Goal: Navigation & Orientation: Find specific page/section

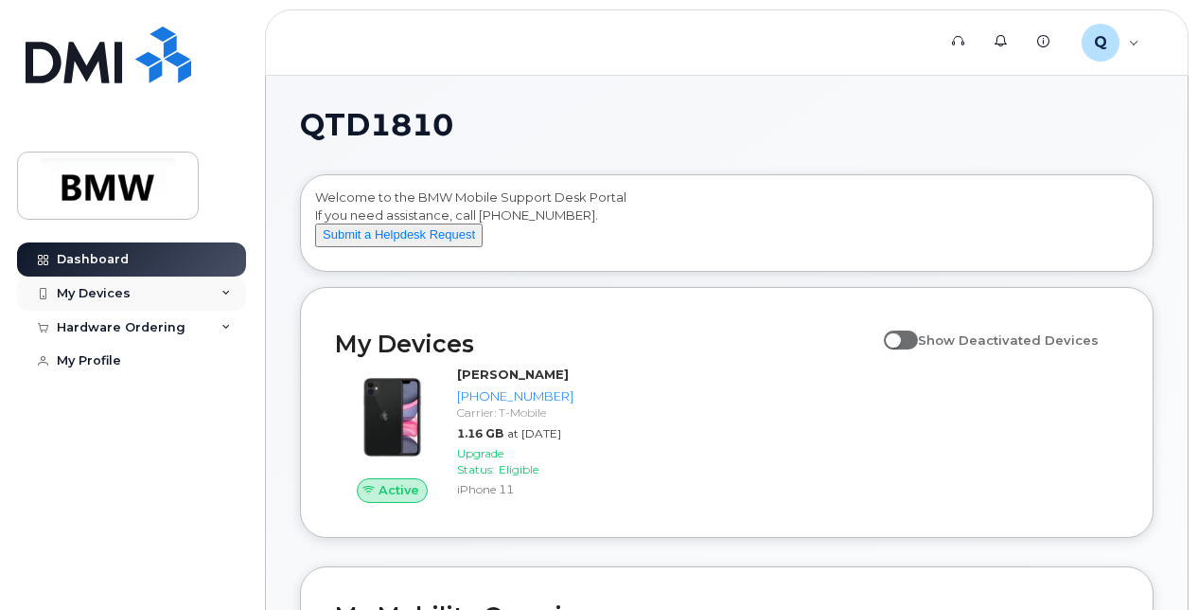
click at [228, 295] on icon at bounding box center [226, 293] width 9 height 9
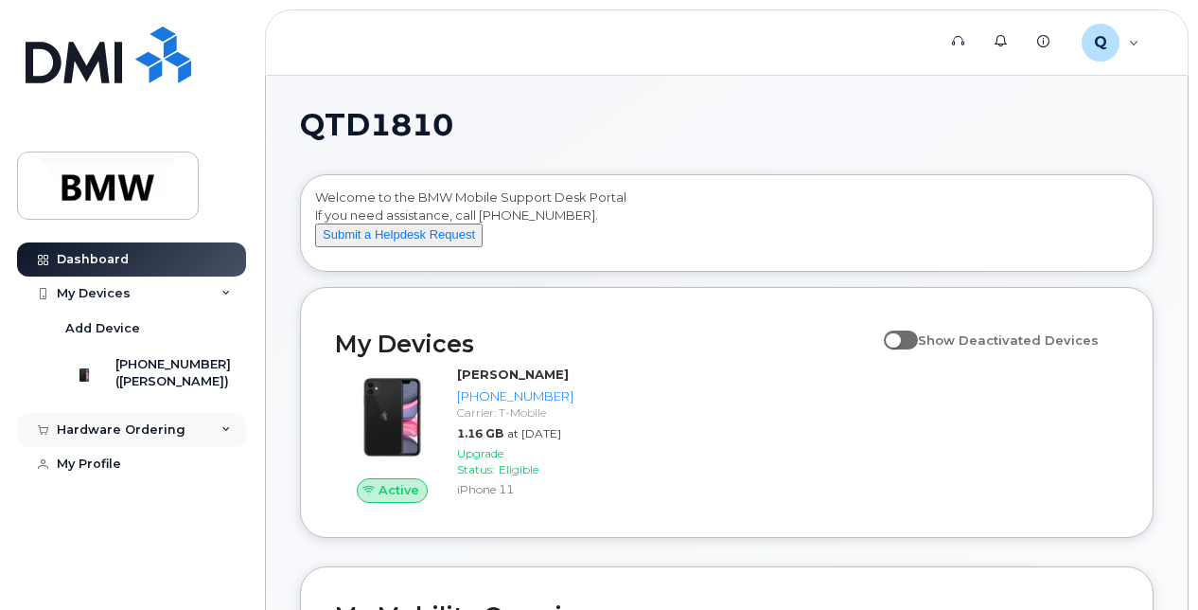
click at [227, 434] on icon at bounding box center [226, 429] width 9 height 9
click at [1130, 48] on div "Q QTD1810 Employee" at bounding box center [1111, 43] width 84 height 38
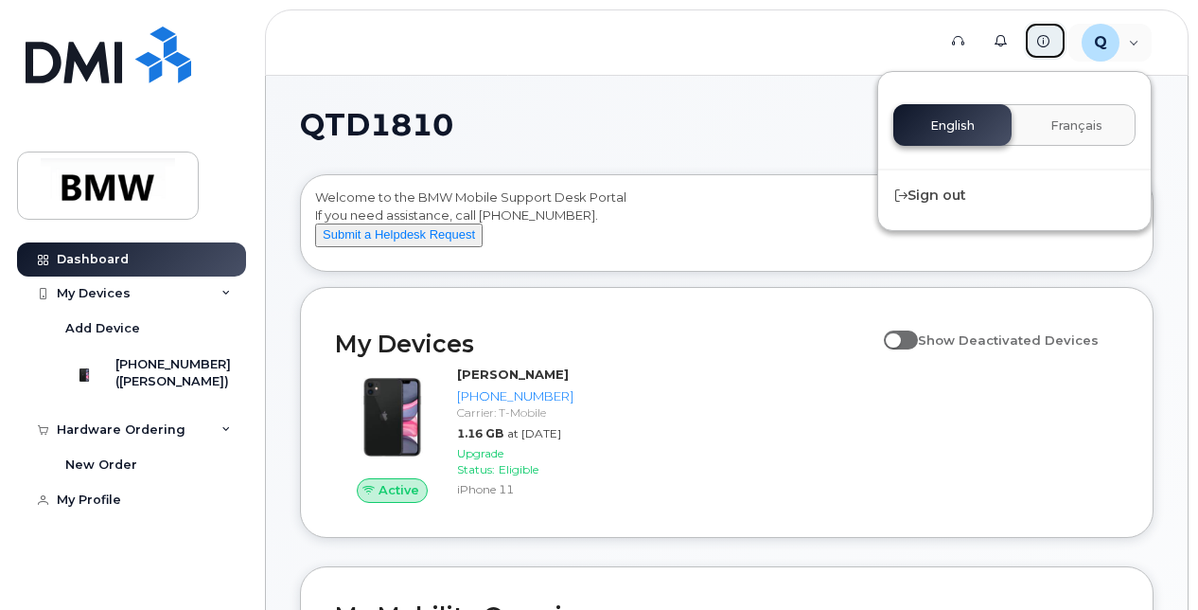
click at [1041, 47] on link "Knowledge Base" at bounding box center [1045, 41] width 43 height 38
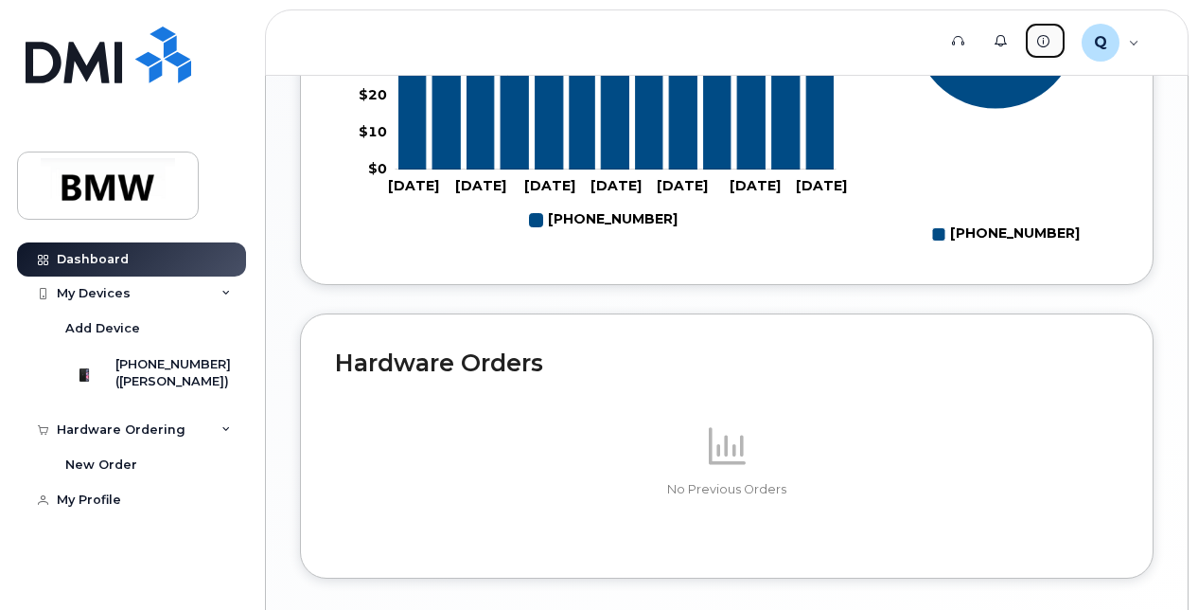
scroll to position [1106, 0]
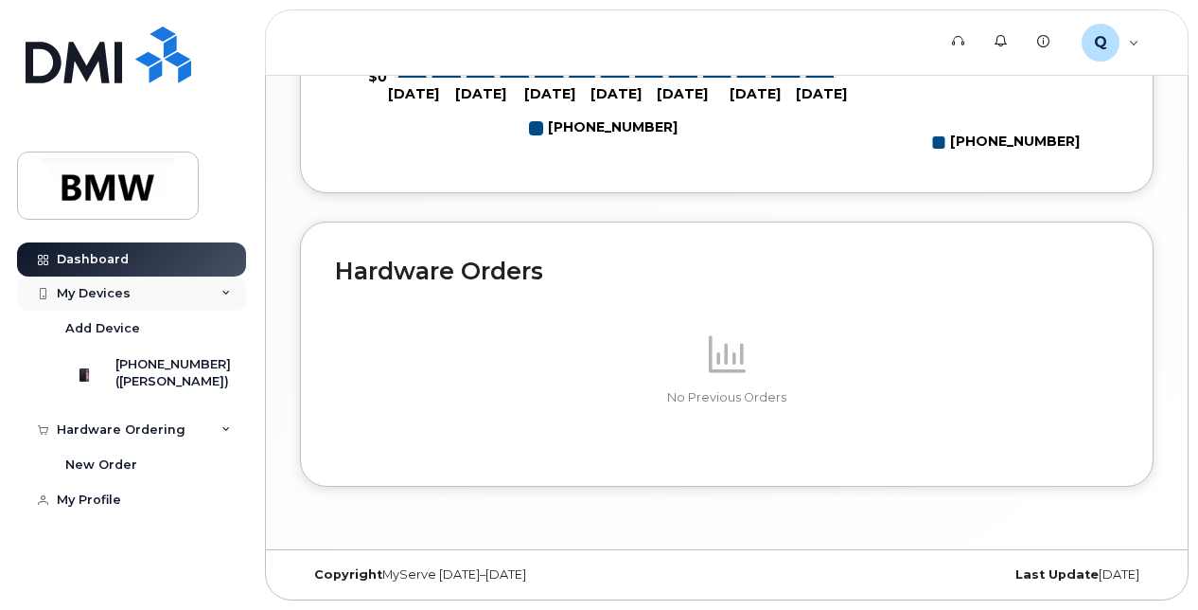
click at [112, 292] on div "My Devices" at bounding box center [94, 293] width 74 height 15
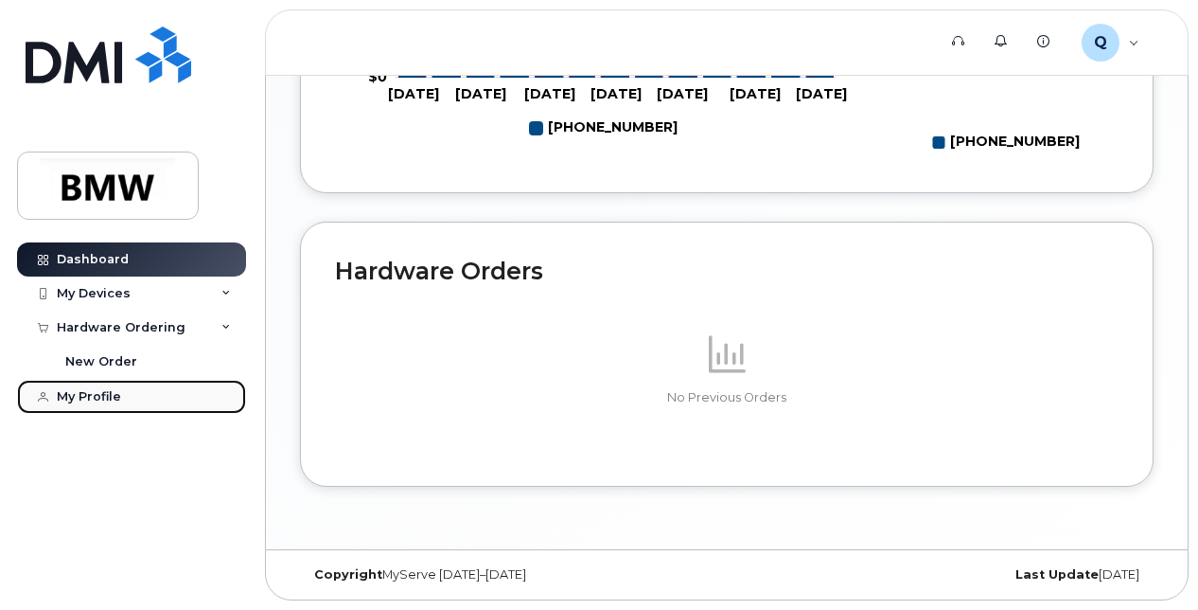
click at [72, 399] on div "My Profile" at bounding box center [89, 396] width 64 height 15
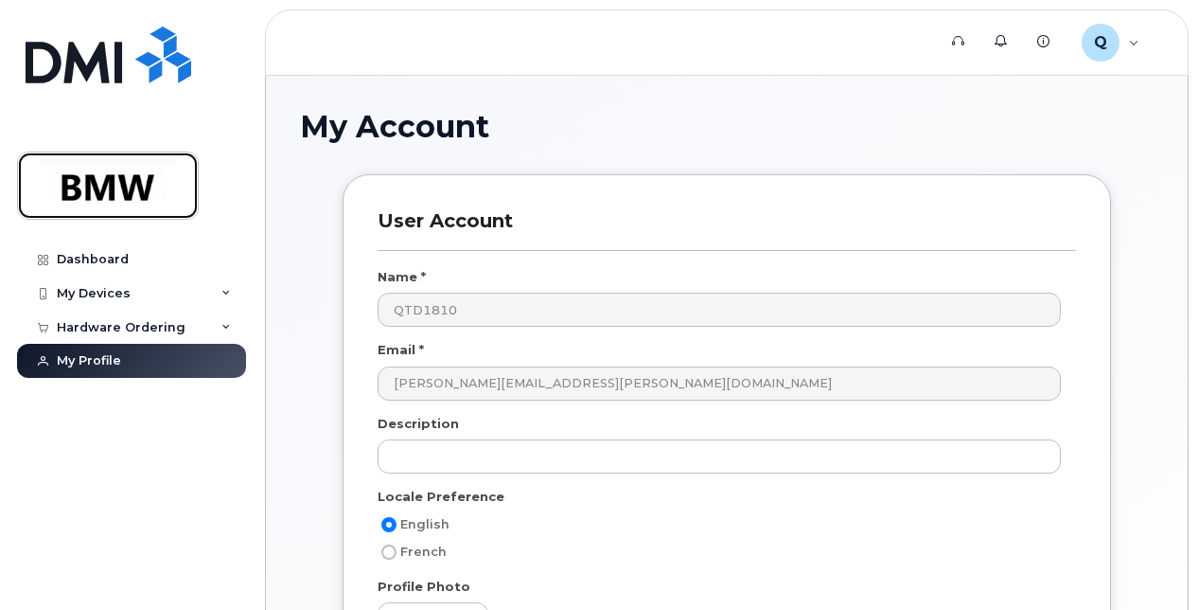
click at [93, 168] on img at bounding box center [108, 185] width 146 height 55
